Goal: Task Accomplishment & Management: Complete application form

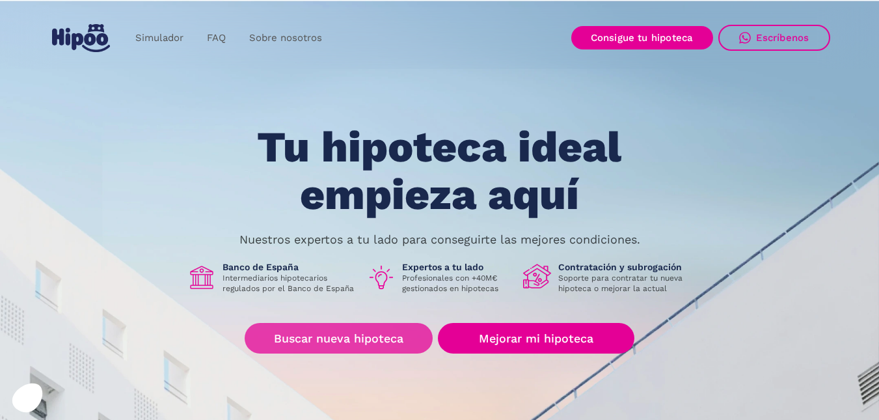
click at [334, 340] on link "Buscar nueva hipoteca" at bounding box center [339, 338] width 188 height 31
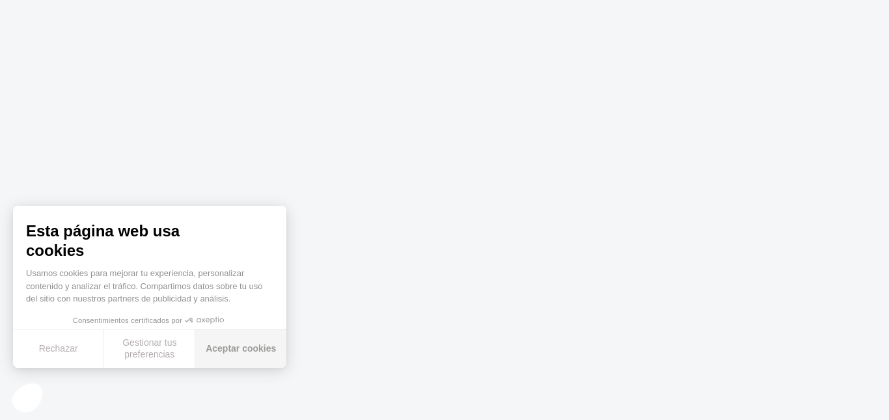
click at [235, 349] on button "Aceptar cookies" at bounding box center [240, 348] width 91 height 38
click at [237, 349] on div "Esta página web usa cookies Usamos cookies para mejorar tu experiencia, persona…" at bounding box center [149, 287] width 273 height 162
